Goal: Task Accomplishment & Management: Manage account settings

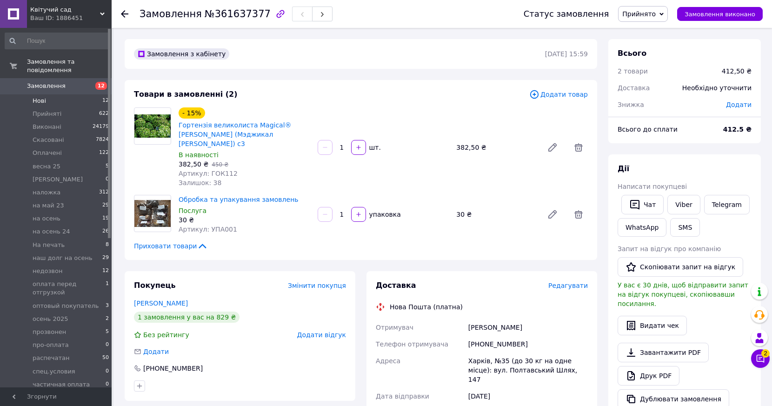
scroll to position [46, 0]
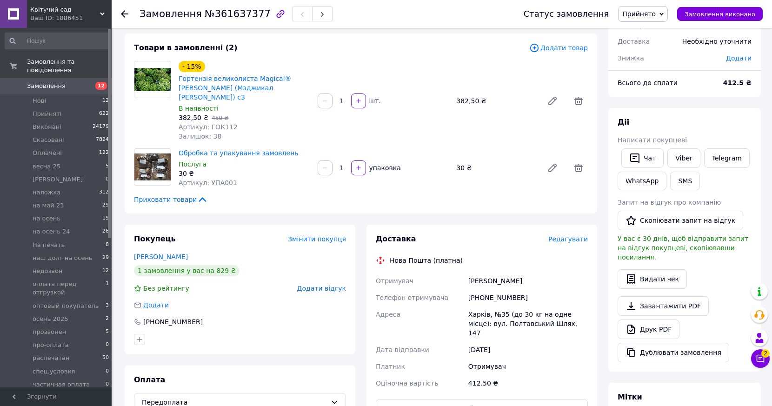
click at [47, 82] on span "Замовлення" at bounding box center [46, 86] width 39 height 8
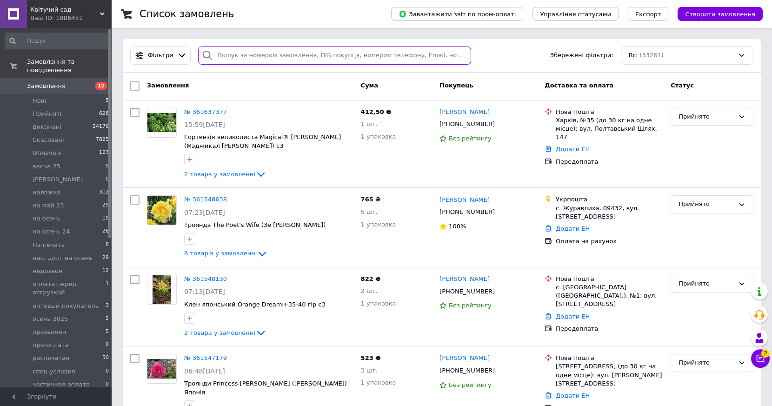
click at [228, 56] on input "search" at bounding box center [334, 55] width 273 height 18
paste input "[PHONE_NUMBER]"
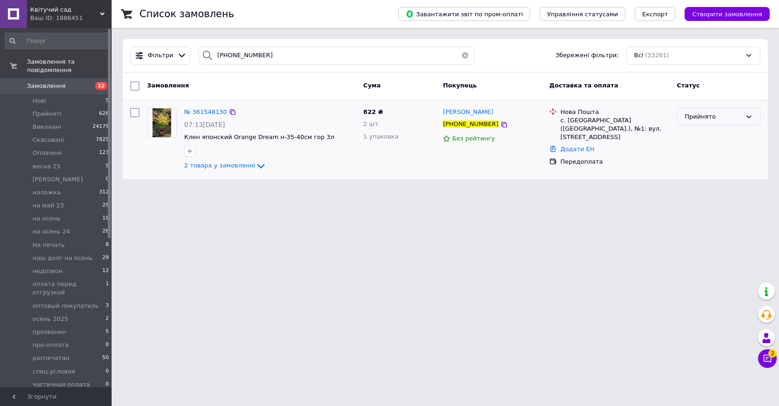
click at [711, 117] on div "Прийнято" at bounding box center [712, 117] width 57 height 10
click at [694, 170] on li "Оплачено" at bounding box center [718, 169] width 83 height 17
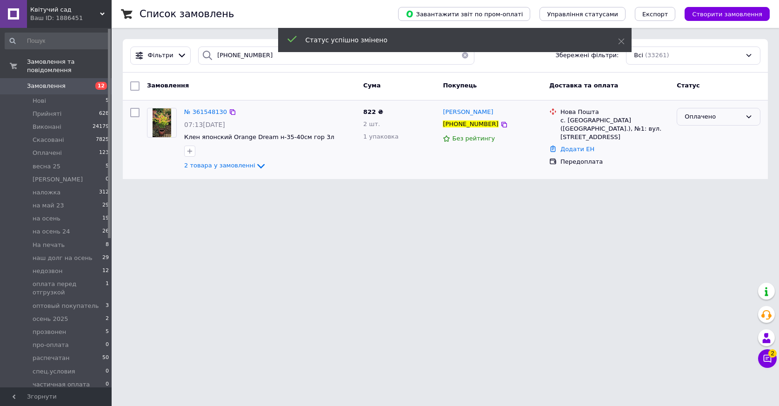
click at [694, 115] on div "Оплачено" at bounding box center [712, 117] width 57 height 10
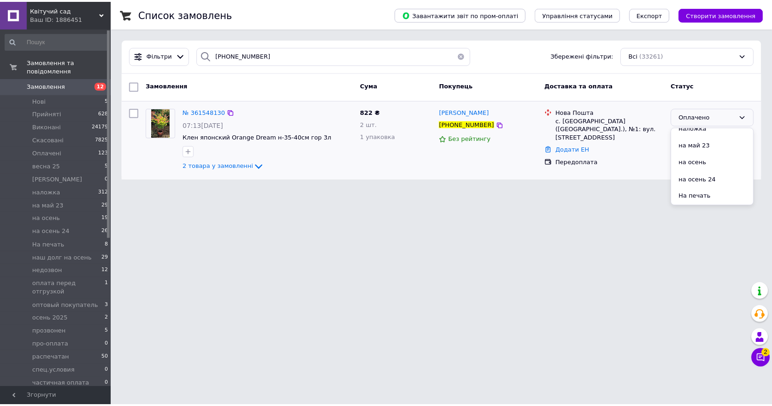
scroll to position [139, 0]
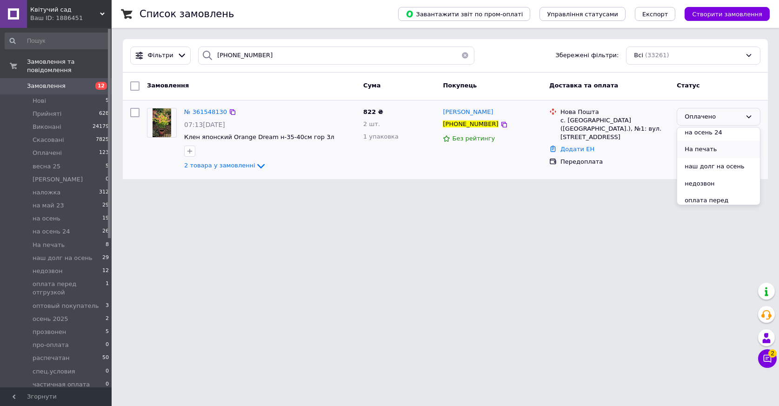
click at [701, 149] on li "На печать" at bounding box center [718, 149] width 83 height 17
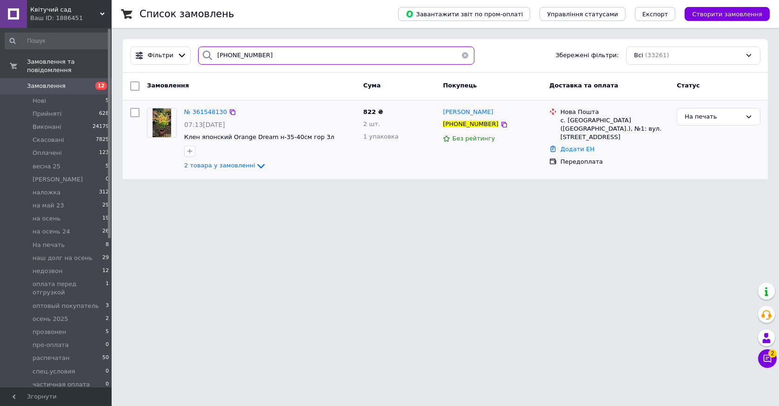
drag, startPoint x: 262, startPoint y: 60, endPoint x: 211, endPoint y: 59, distance: 51.1
click at [211, 59] on div "[PHONE_NUMBER]" at bounding box center [336, 55] width 276 height 18
paste input "977547686"
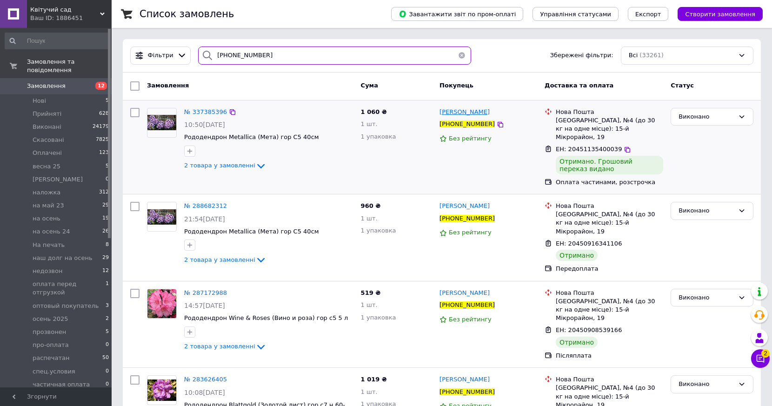
type input "[PHONE_NUMBER]"
click at [456, 115] on span "[PERSON_NAME]" at bounding box center [464, 111] width 50 height 7
